Goal: Find contact information: Obtain details needed to contact an individual or organization

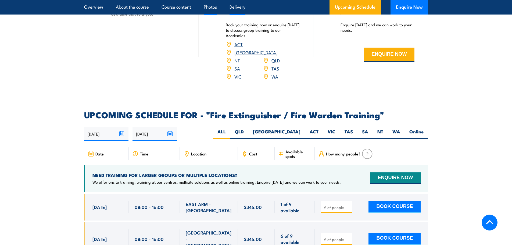
scroll to position [780, 0]
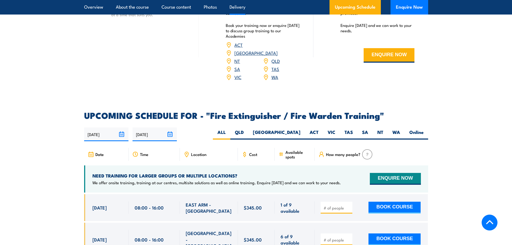
click at [191, 148] on div "Location" at bounding box center [209, 154] width 58 height 13
click at [197, 152] on span "Location" at bounding box center [198, 154] width 15 height 5
click at [200, 152] on span "Location" at bounding box center [198, 154] width 15 height 5
click at [180, 148] on div "Location" at bounding box center [209, 154] width 58 height 13
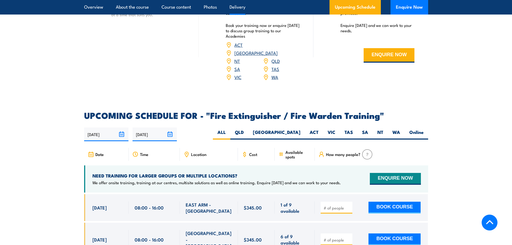
drag, startPoint x: 200, startPoint y: 144, endPoint x: 185, endPoint y: 144, distance: 15.1
click at [198, 152] on span "Location" at bounding box center [198, 154] width 15 height 5
click at [185, 151] on icon at bounding box center [187, 154] width 6 height 6
click at [327, 129] on label "VIC" at bounding box center [331, 134] width 17 height 10
click at [335, 129] on input "VIC" at bounding box center [336, 130] width 3 height 3
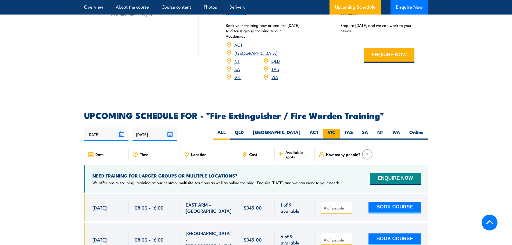
radio input "true"
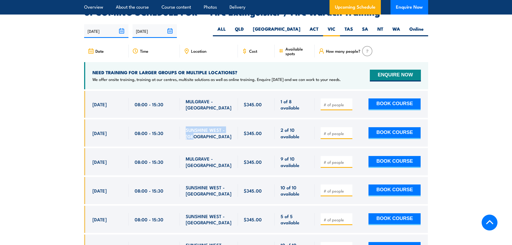
drag, startPoint x: 199, startPoint y: 125, endPoint x: 186, endPoint y: 123, distance: 13.1
click at [186, 127] on span "SUNSHINE WEST - VIC" at bounding box center [209, 133] width 46 height 13
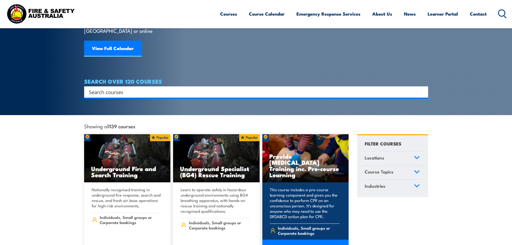
scroll to position [134, 0]
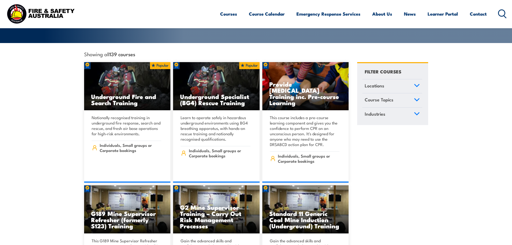
click at [404, 79] on link "Locations" at bounding box center [392, 86] width 60 height 14
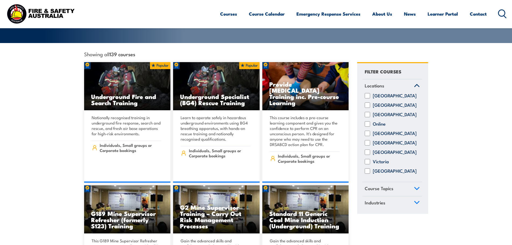
click at [387, 159] on label "Victoria" at bounding box center [381, 161] width 16 height 5
click at [370, 159] on input "Victoria" at bounding box center [367, 161] width 5 height 5
checkbox input "true"
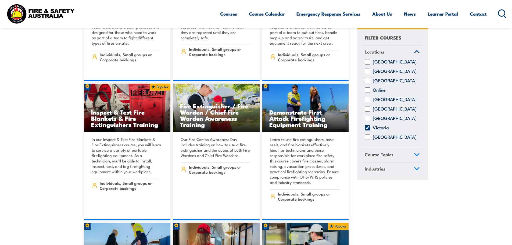
scroll to position [4781, 0]
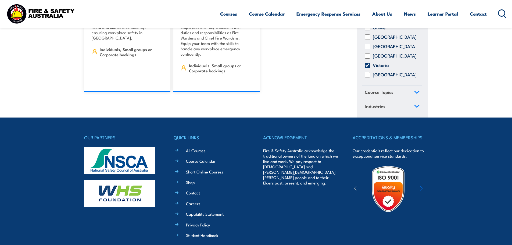
click at [193, 147] on ul "All Courses Course Calendar Short Online Courses Shop Contact Careers Capabilit…" at bounding box center [214, 192] width 67 height 91
click at [194, 190] on link "Contact" at bounding box center [193, 193] width 14 height 6
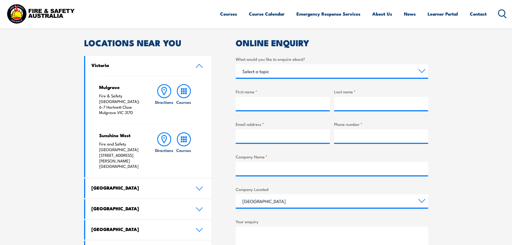
scroll to position [161, 0]
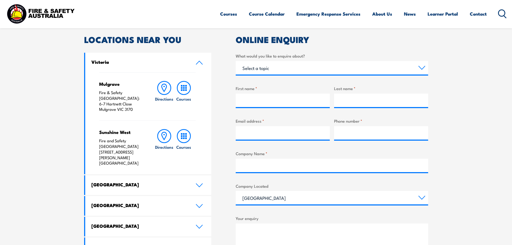
drag, startPoint x: 101, startPoint y: 139, endPoint x: 133, endPoint y: 143, distance: 32.0
click at [133, 143] on p "Fire and Safety Australia [STREET_ADDRESS][PERSON_NAME]" at bounding box center [121, 152] width 45 height 28
click at [113, 144] on p "Fire and Safety Australia [STREET_ADDRESS][PERSON_NAME]" at bounding box center [121, 152] width 45 height 28
drag, startPoint x: 99, startPoint y: 137, endPoint x: 109, endPoint y: 140, distance: 10.8
click at [109, 140] on p "Fire and Safety Australia [STREET_ADDRESS][PERSON_NAME]" at bounding box center [121, 152] width 45 height 28
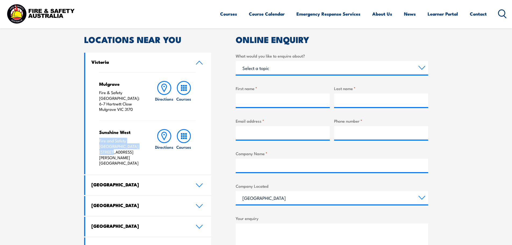
click at [101, 140] on p "Fire and Safety Australia [STREET_ADDRESS][PERSON_NAME]" at bounding box center [121, 152] width 45 height 28
drag, startPoint x: 109, startPoint y: 144, endPoint x: 126, endPoint y: 148, distance: 17.2
click at [126, 148] on div "Mulgrave Fire & Safety [GEOGRAPHIC_DATA]: [STREET_ADDRESS][PERSON_NAME] Directi…" at bounding box center [148, 123] width 126 height 102
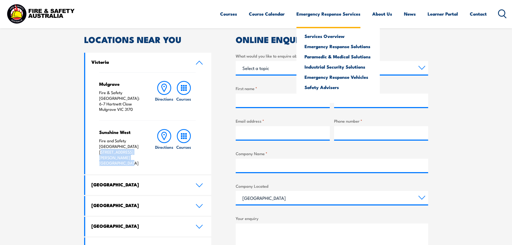
copy p "[STREET_ADDRESS][PERSON_NAME]"
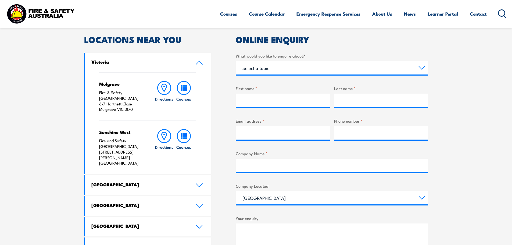
click at [106, 107] on div "Mulgrave Fire & Safety [GEOGRAPHIC_DATA]: [STREET_ADDRESS][PERSON_NAME] Directi…" at bounding box center [147, 96] width 97 height 48
drag, startPoint x: 98, startPoint y: 92, endPoint x: 133, endPoint y: 99, distance: 35.2
click at [133, 99] on div "Mulgrave Fire & Safety [GEOGRAPHIC_DATA]: [STREET_ADDRESS][PERSON_NAME] Directi…" at bounding box center [148, 123] width 126 height 102
click at [133, 99] on p "Fire & Safety [GEOGRAPHIC_DATA]: [STREET_ADDRESS][PERSON_NAME]" at bounding box center [121, 101] width 45 height 22
drag, startPoint x: 98, startPoint y: 99, endPoint x: 116, endPoint y: 106, distance: 18.7
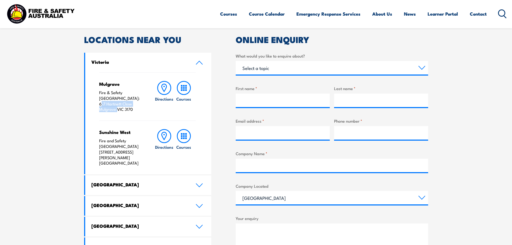
click at [116, 106] on div "Mulgrave Fire & Safety [GEOGRAPHIC_DATA]: [STREET_ADDRESS][PERSON_NAME] Directi…" at bounding box center [148, 123] width 126 height 102
copy p "6-7 [PERSON_NAME] Close Mulgrave"
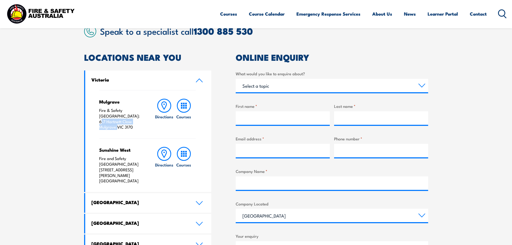
scroll to position [134, 0]
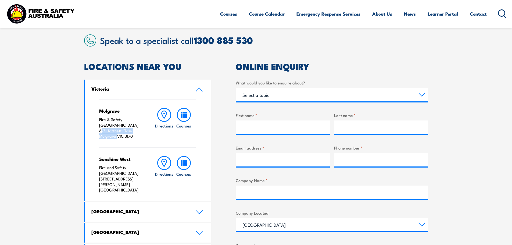
click at [354, 74] on div "ONLINE ENQUIRY What would you like to enquire about? Select a topic Training Em…" at bounding box center [332, 204] width 192 height 284
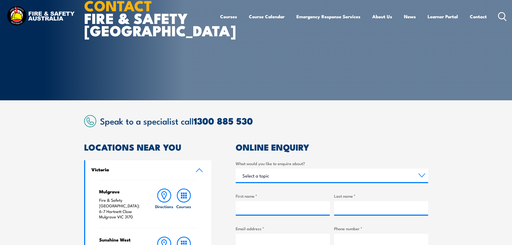
scroll to position [0, 0]
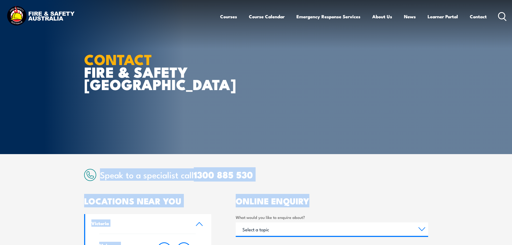
drag, startPoint x: 384, startPoint y: 182, endPoint x: 66, endPoint y: 166, distance: 318.9
drag, startPoint x: 355, startPoint y: 201, endPoint x: 32, endPoint y: 156, distance: 326.0
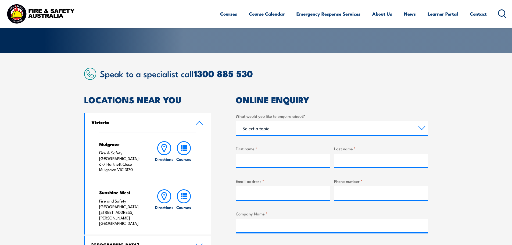
scroll to position [134, 0]
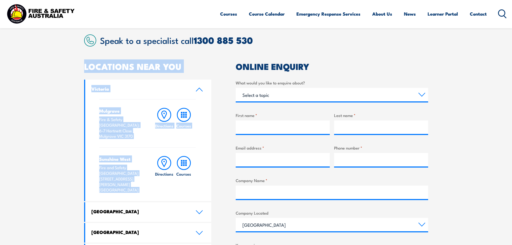
drag, startPoint x: 153, startPoint y: 174, endPoint x: 61, endPoint y: 55, distance: 150.2
click at [73, 60] on section "Speak to a specialist call [PHONE_NUMBER] LOCATIONS NEAR [GEOGRAPHIC_DATA] [GEO…" at bounding box center [256, 190] width 512 height 341
click at [61, 53] on section "Speak to a specialist call [PHONE_NUMBER] LOCATIONS NEAR [GEOGRAPHIC_DATA] [GEO…" at bounding box center [256, 190] width 512 height 341
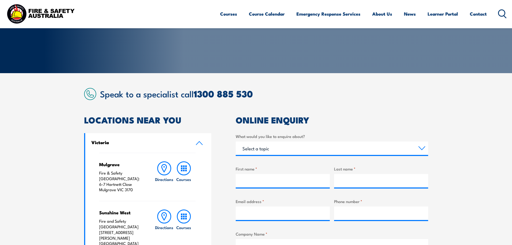
scroll to position [81, 0]
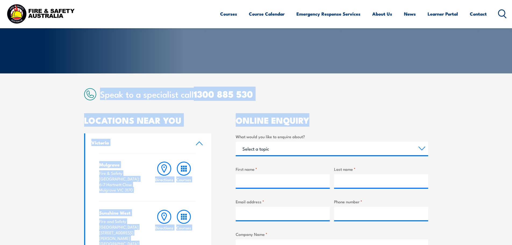
drag, startPoint x: 100, startPoint y: 97, endPoint x: 322, endPoint y: 103, distance: 221.6
click at [322, 103] on article "Speak to a specialist call [PHONE_NUMBER] LOCATIONS NEAR [GEOGRAPHIC_DATA] [GEO…" at bounding box center [256, 244] width 344 height 312
click at [320, 115] on article "Speak to a specialist call [PHONE_NUMBER] LOCATIONS NEAR [GEOGRAPHIC_DATA] [GEO…" at bounding box center [256, 244] width 344 height 312
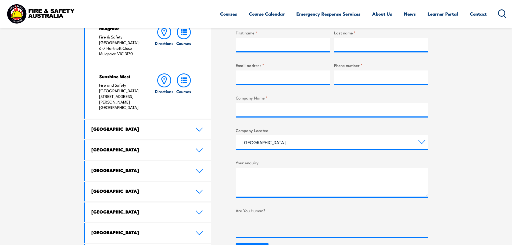
scroll to position [188, 0]
